Goal: Information Seeking & Learning: Learn about a topic

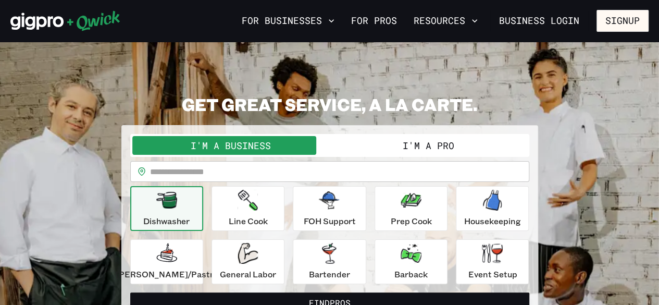
click at [444, 143] on button "I'm a Pro" at bounding box center [428, 145] width 197 height 19
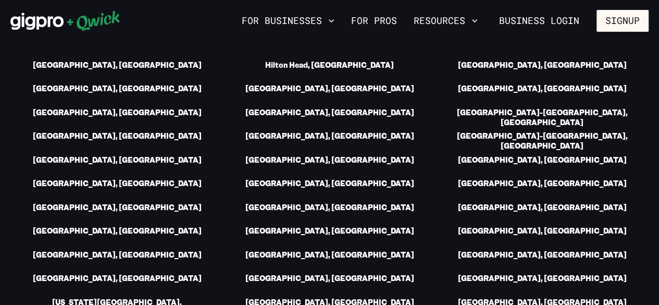
scroll to position [1503, 0]
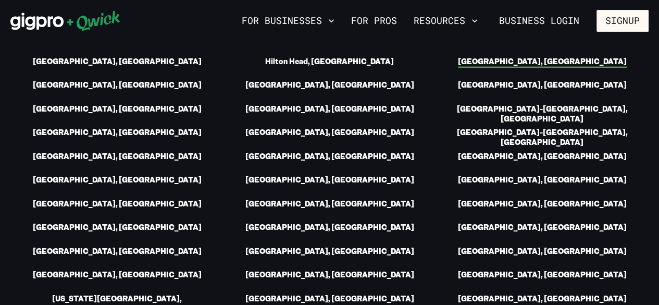
click at [545, 59] on link "[GEOGRAPHIC_DATA], [GEOGRAPHIC_DATA]" at bounding box center [542, 62] width 169 height 11
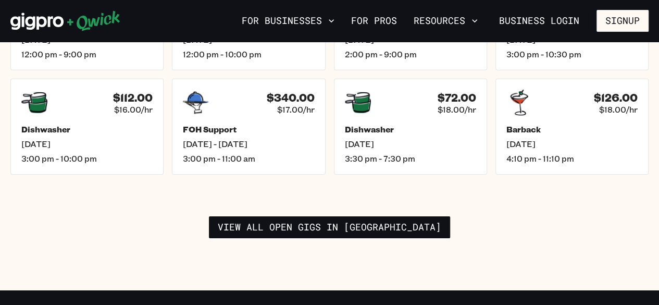
scroll to position [1614, 0]
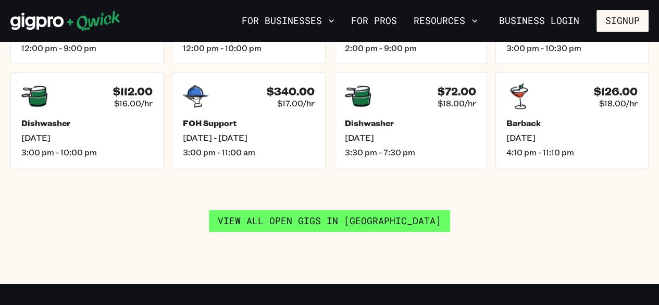
click at [390, 210] on link "View all open gigs in [GEOGRAPHIC_DATA]" at bounding box center [329, 221] width 241 height 22
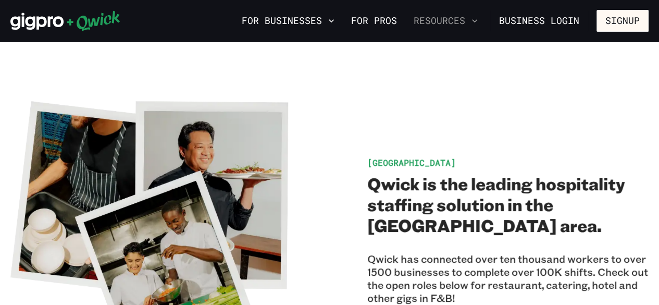
click at [452, 26] on button "Resources" at bounding box center [445, 21] width 72 height 18
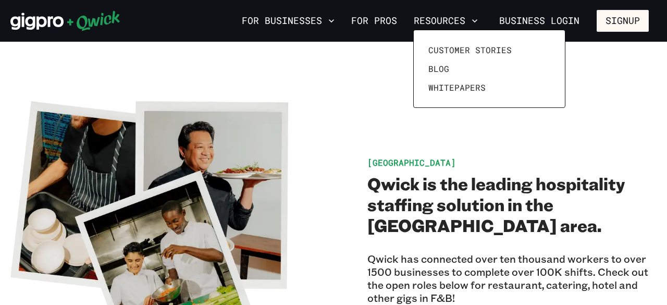
click at [612, 83] on div at bounding box center [333, 152] width 667 height 305
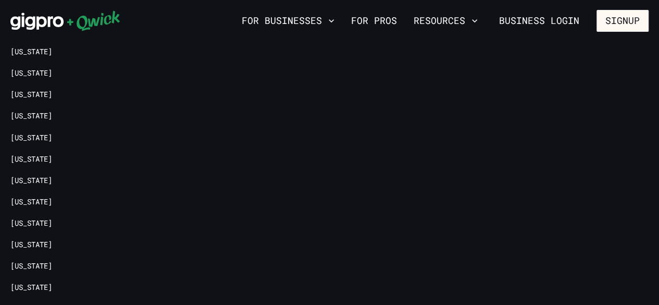
scroll to position [1351, 0]
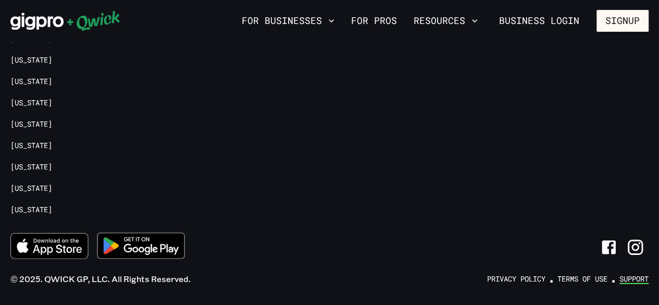
click at [630, 274] on link "Support" at bounding box center [633, 279] width 29 height 10
